Goal: Information Seeking & Learning: Find specific fact

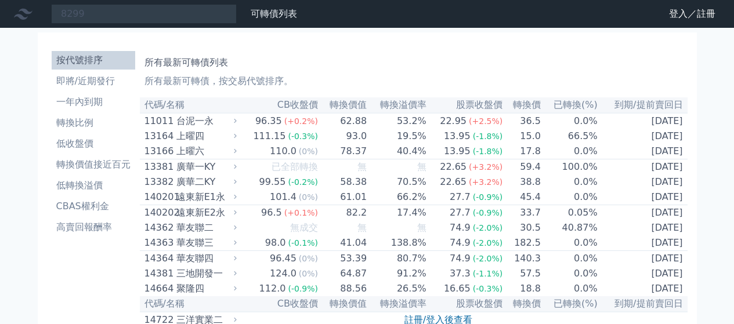
click at [135, 20] on input "8299" at bounding box center [144, 14] width 186 height 20
click at [117, 16] on input "8299" at bounding box center [144, 14] width 186 height 20
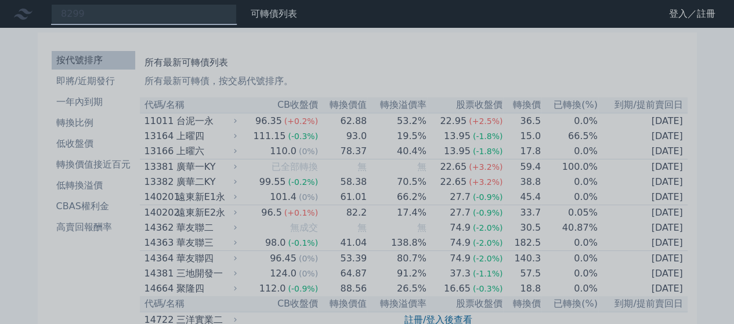
click at [121, 24] on div at bounding box center [367, 162] width 734 height 324
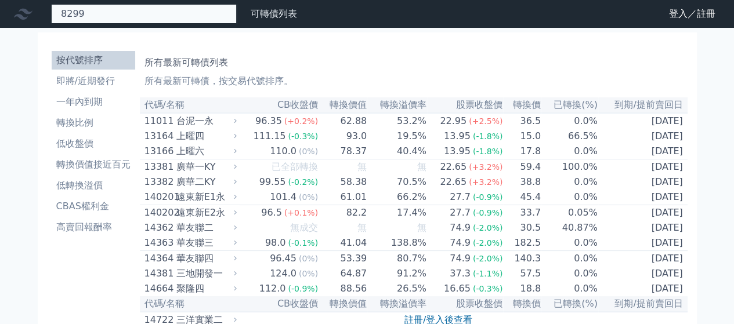
click at [114, 15] on div "8299" at bounding box center [144, 14] width 186 height 20
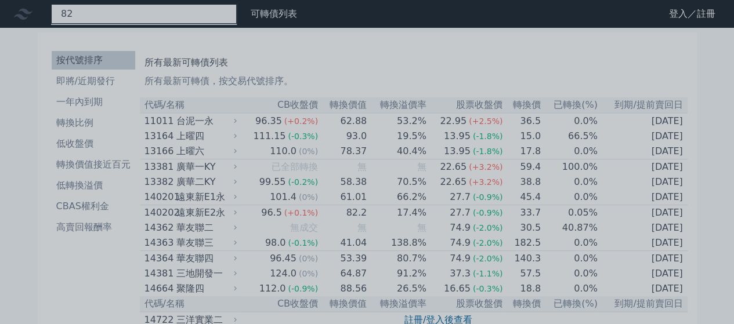
type input "8"
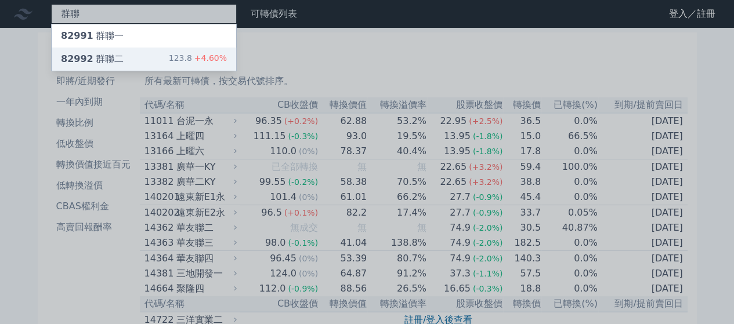
type input "群聯"
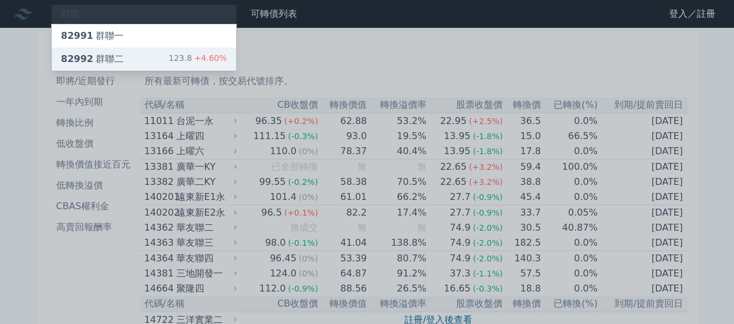
click at [125, 66] on div "82992 群聯二 123.8 +4.60%" at bounding box center [144, 59] width 184 height 23
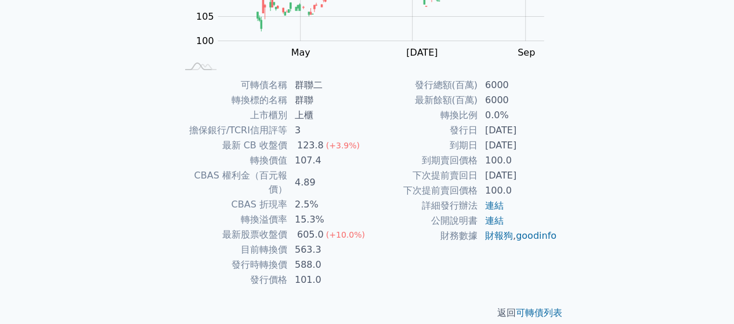
scroll to position [212, 0]
